Goal: Check status

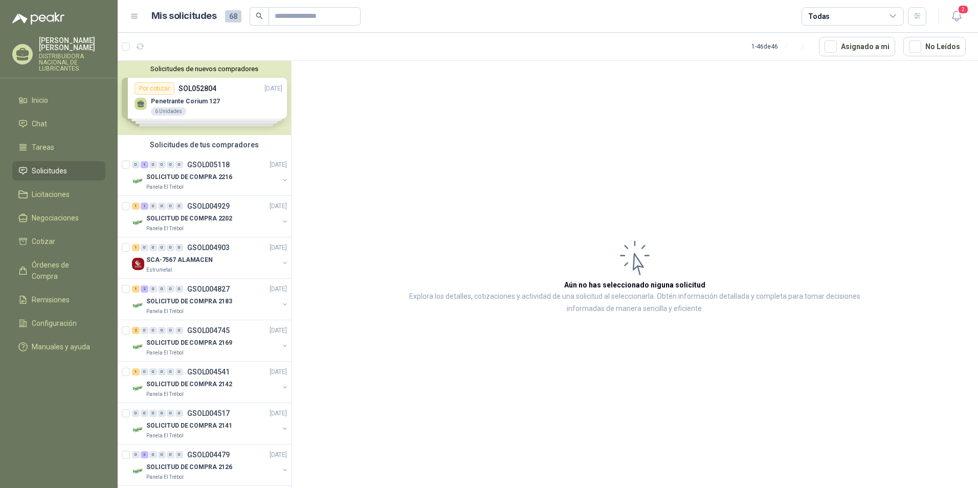
click at [57, 171] on span "Solicitudes" at bounding box center [49, 170] width 35 height 11
click at [209, 96] on div "Solicitudes de nuevos compradores Por cotizar SOL052804 [DATE] Penetrante Coriu…" at bounding box center [204, 98] width 173 height 74
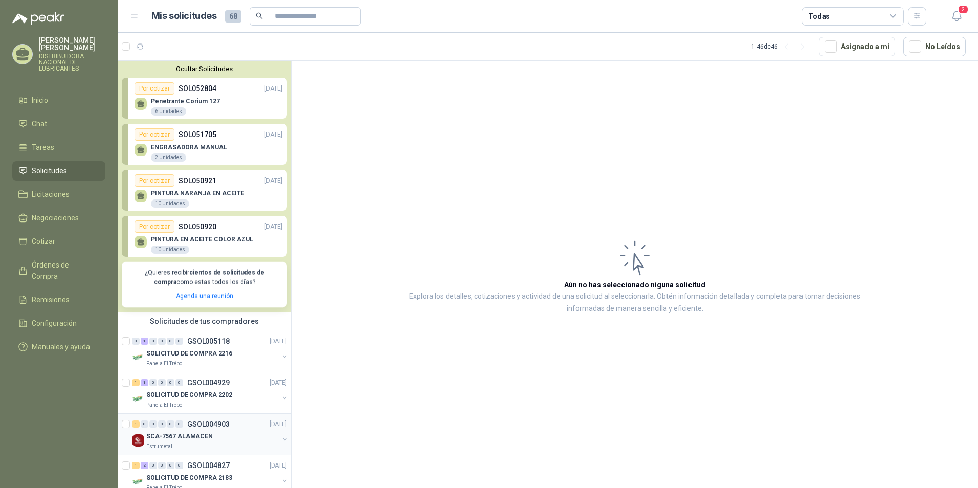
click at [193, 442] on div "SCA-7567 ALAMACEN" at bounding box center [212, 436] width 133 height 12
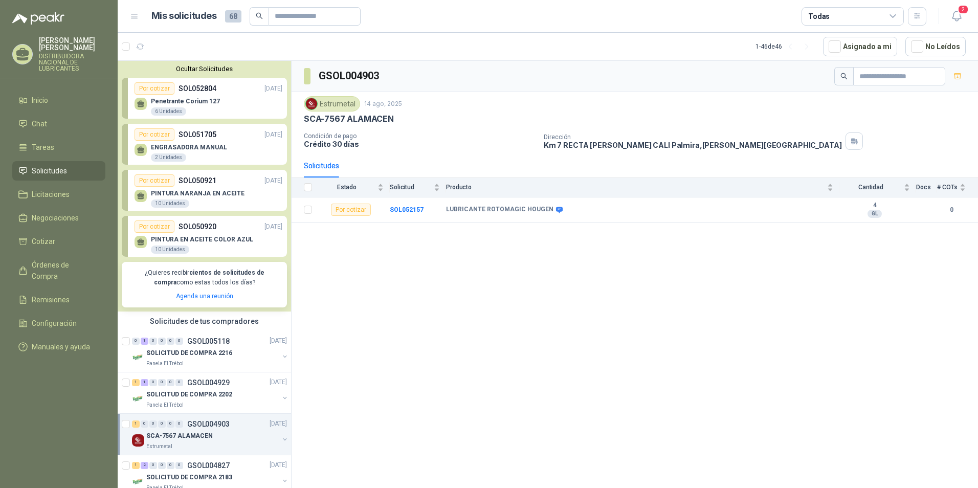
drag, startPoint x: 215, startPoint y: 192, endPoint x: 478, endPoint y: 265, distance: 272.2
click at [478, 265] on div "GSOL004903 Estrumetal [DATE] SCA-7567 ALAMACEN Condición de pago Crédito 30 día…" at bounding box center [635, 276] width 687 height 431
click at [417, 210] on b "SOL052157" at bounding box center [407, 209] width 34 height 7
